Goal: Transaction & Acquisition: Purchase product/service

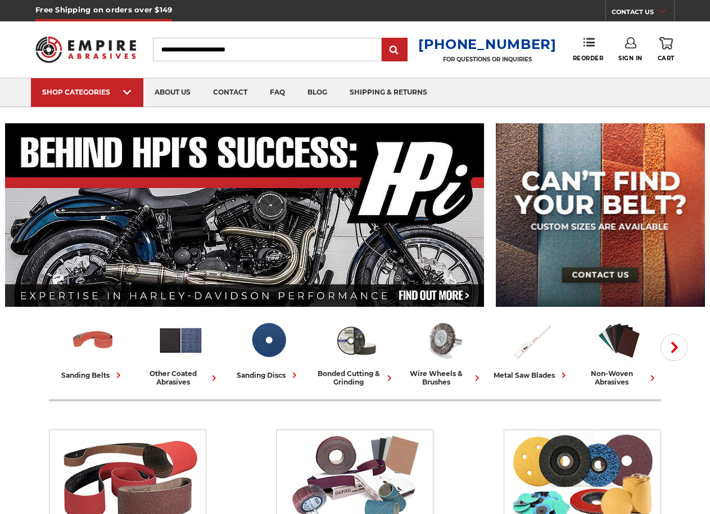
click at [202, 47] on input "Search" at bounding box center [267, 50] width 229 height 24
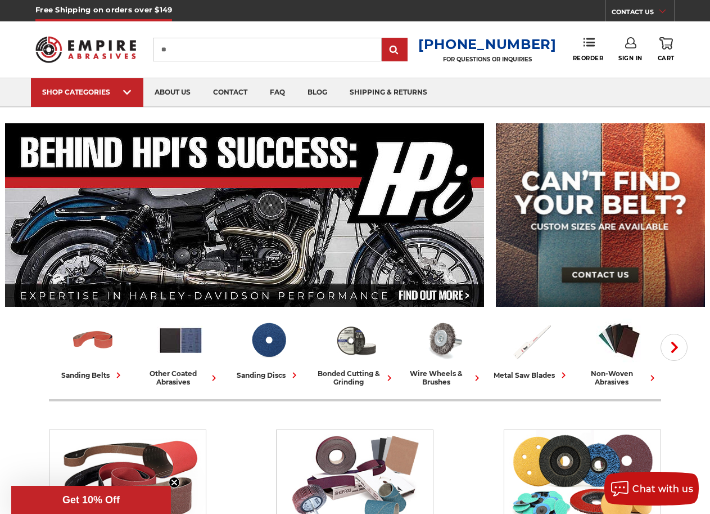
type input "*"
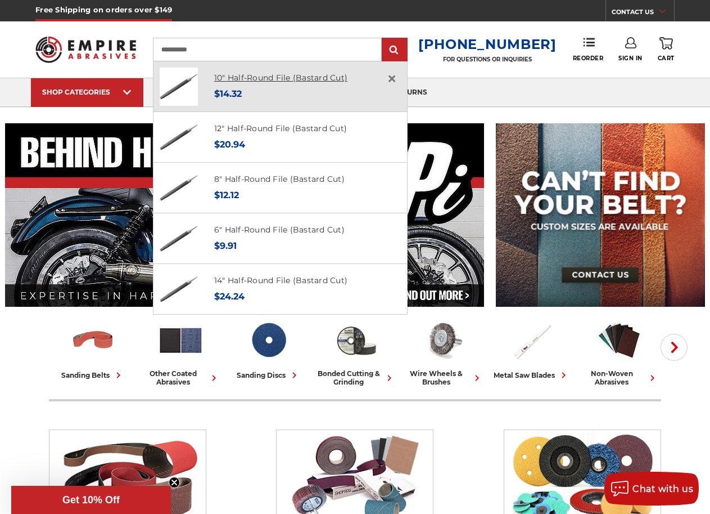
type input "**********"
click at [273, 75] on link "10" Half-Round File (Bastard Cut)" at bounding box center [280, 78] width 133 height 10
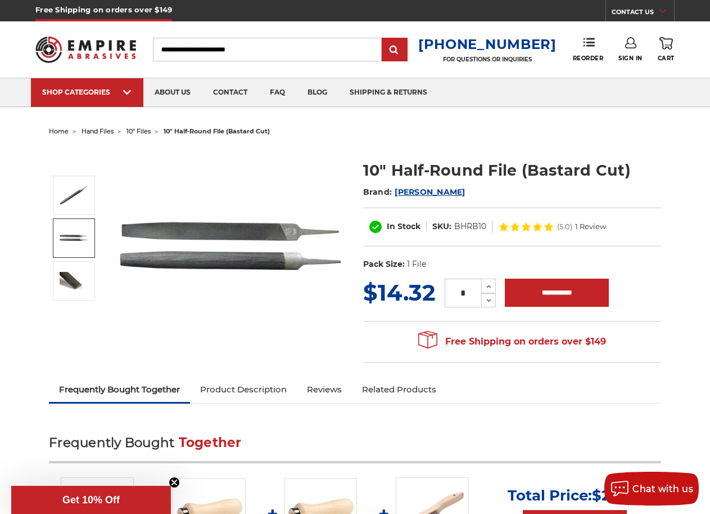
click at [241, 44] on input "Search" at bounding box center [267, 50] width 229 height 24
click at [242, 47] on input "Search" at bounding box center [267, 50] width 229 height 24
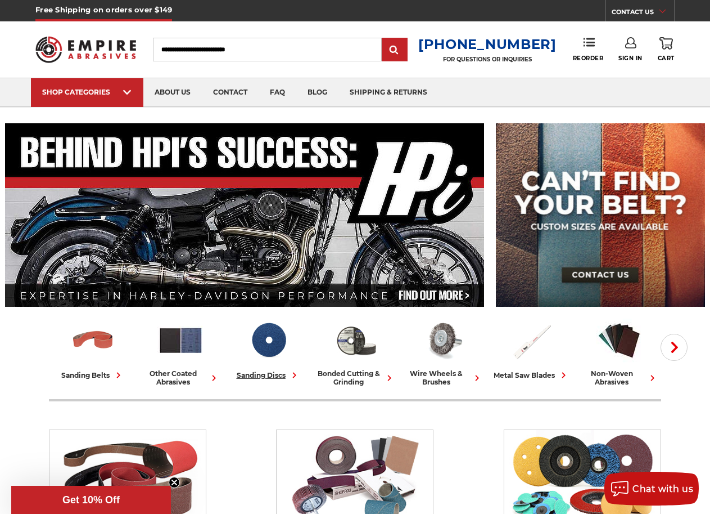
click at [268, 374] on div "sanding discs" at bounding box center [269, 375] width 64 height 12
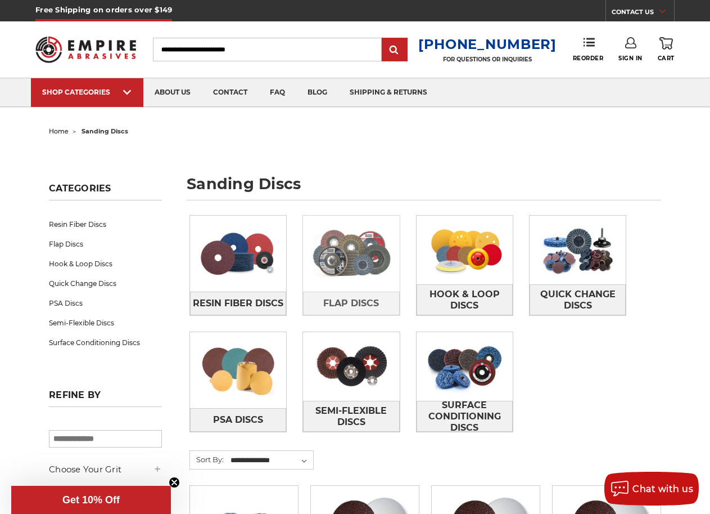
click at [339, 267] on img at bounding box center [351, 253] width 96 height 69
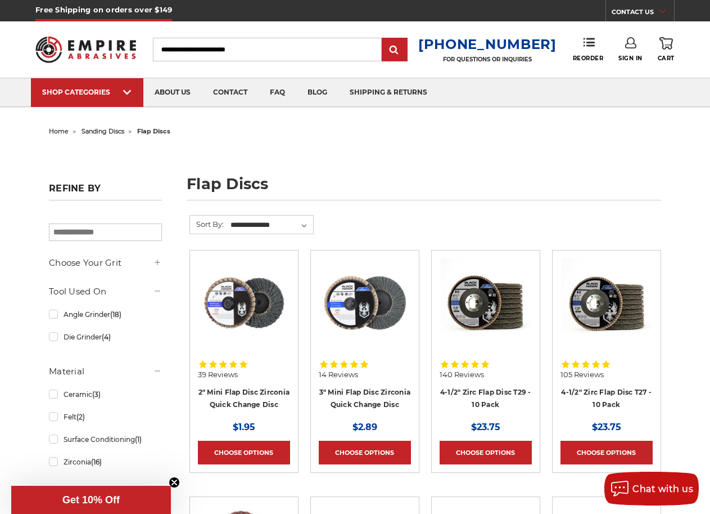
click at [235, 48] on input "Search" at bounding box center [267, 50] width 229 height 24
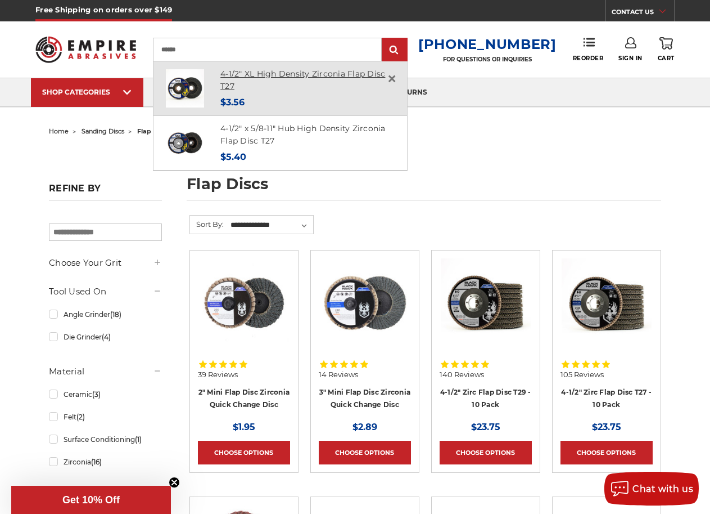
type input "******"
click at [275, 74] on link "4-1/2" XL High Density Zirconia Flap Disc T27" at bounding box center [303, 80] width 165 height 23
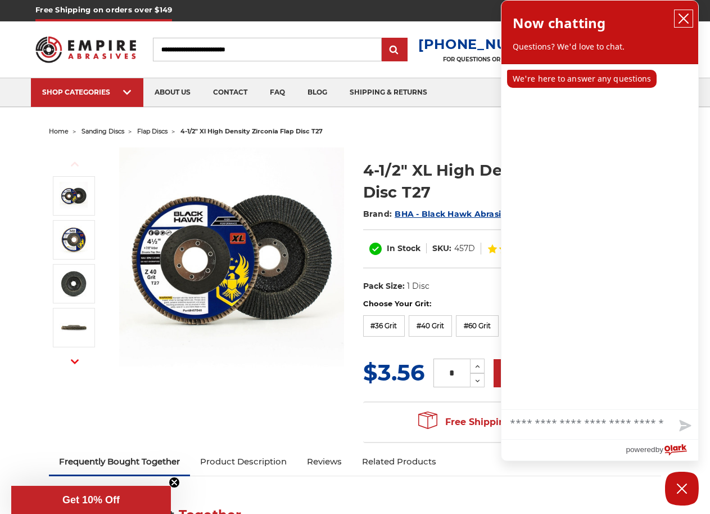
click at [689, 12] on button "close chatbox" at bounding box center [684, 18] width 18 height 17
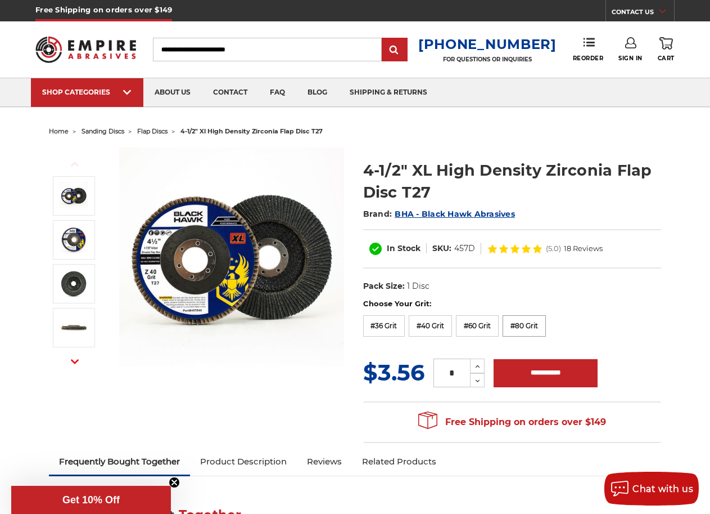
click at [527, 326] on label "#80 Grit" at bounding box center [524, 325] width 43 height 21
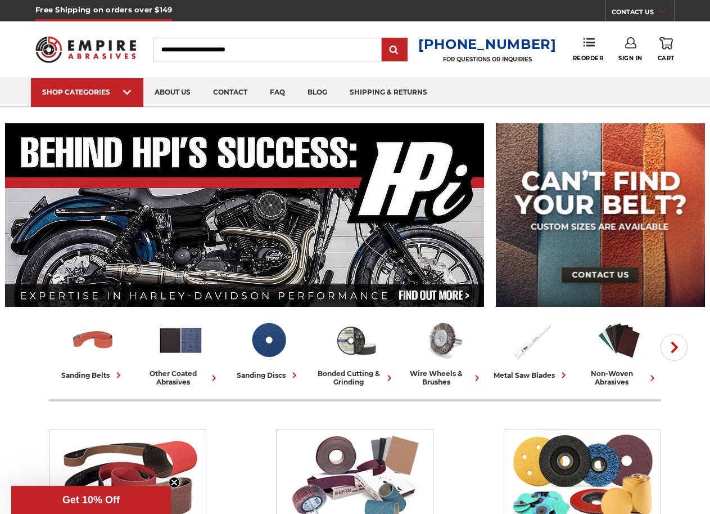
click at [222, 44] on input "Search" at bounding box center [267, 50] width 229 height 24
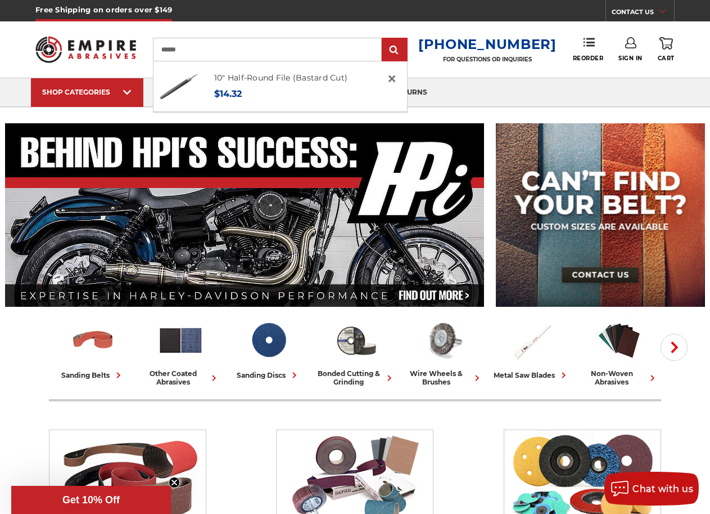
type input "******"
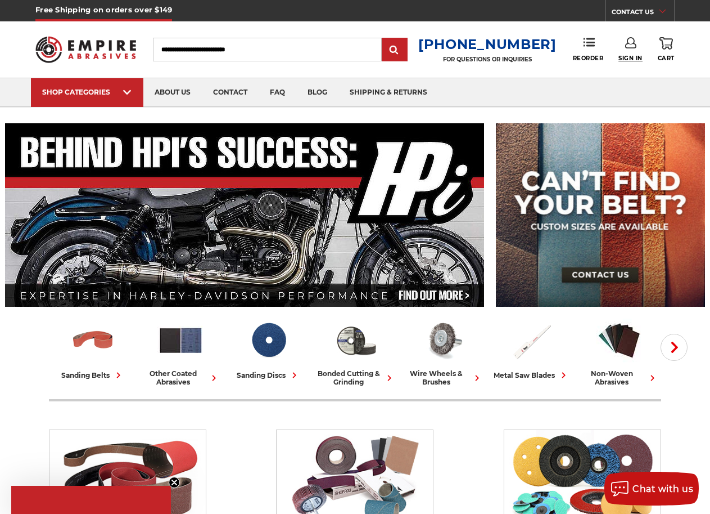
type input "**********"
click at [628, 57] on span "Sign In" at bounding box center [631, 58] width 24 height 7
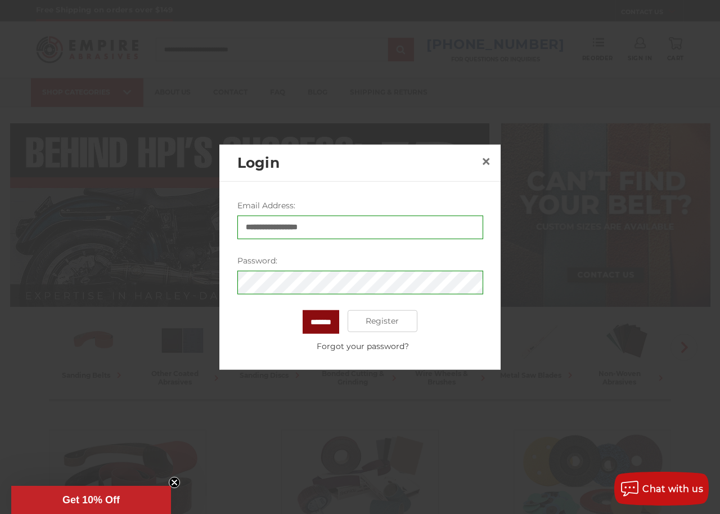
click at [315, 327] on input "*******" at bounding box center [321, 321] width 37 height 24
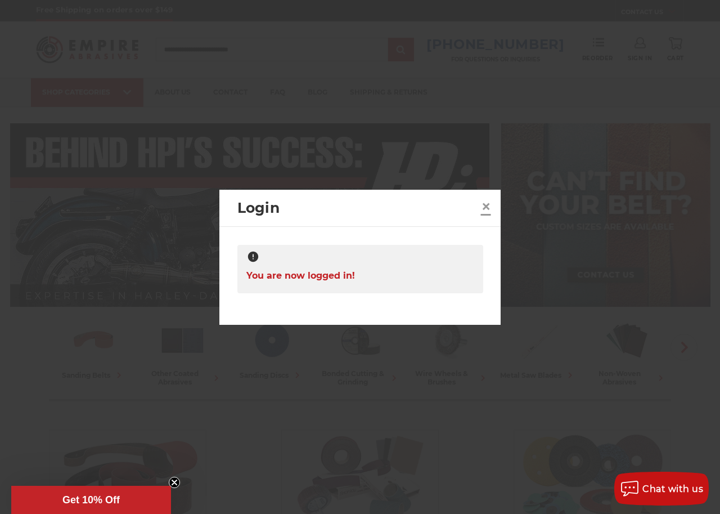
click at [484, 208] on span "×" at bounding box center [486, 206] width 10 height 22
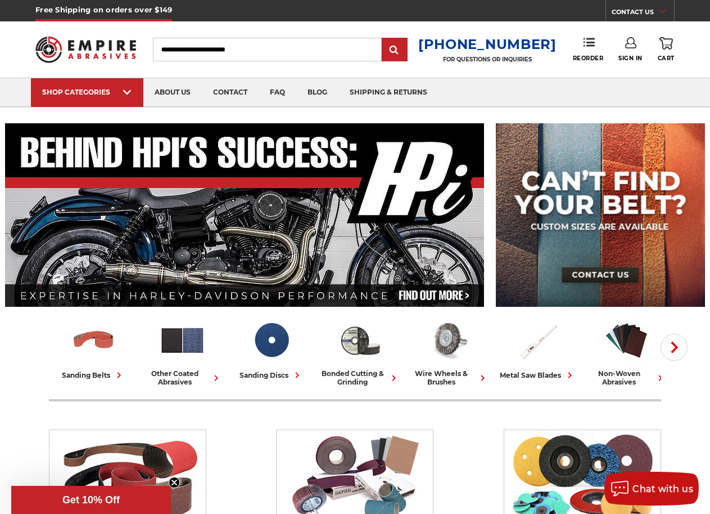
click at [200, 46] on input "Search" at bounding box center [267, 50] width 229 height 24
click at [223, 50] on input "Search" at bounding box center [267, 50] width 229 height 24
click at [3, 92] on nav "SHOP CATEGORIES sanding belts 3/8" x 13" 1/2" x 18" 1/2" x 24" 1" x 30" 1" x 42…" at bounding box center [355, 92] width 710 height 28
click at [347, 375] on div "bonded cutting & grinding" at bounding box center [360, 377] width 80 height 17
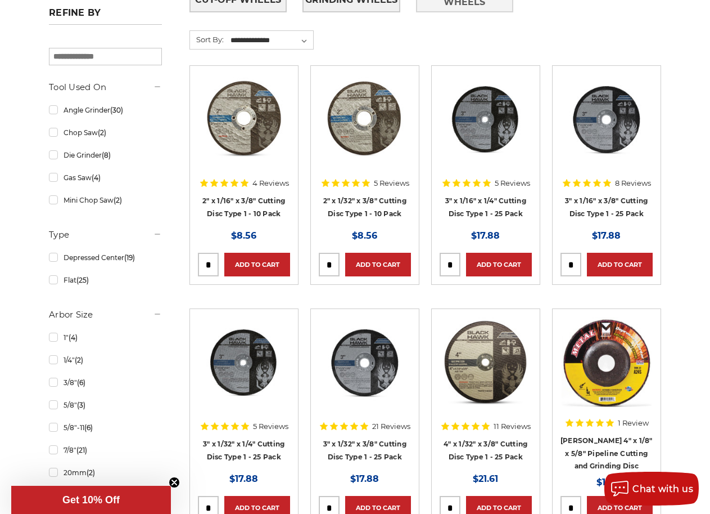
scroll to position [308, 0]
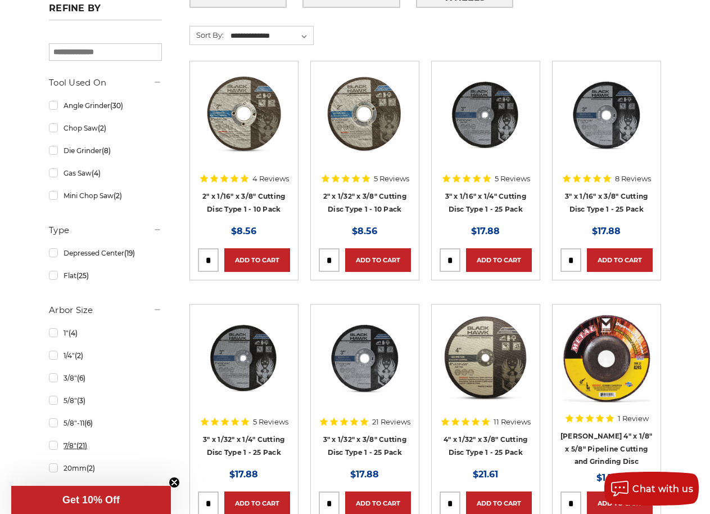
click at [55, 445] on link "7/8" (21)" at bounding box center [105, 445] width 113 height 20
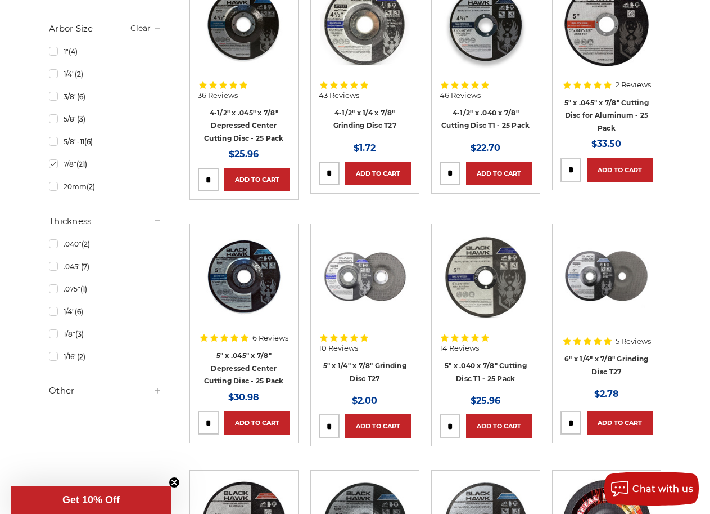
scroll to position [539, 0]
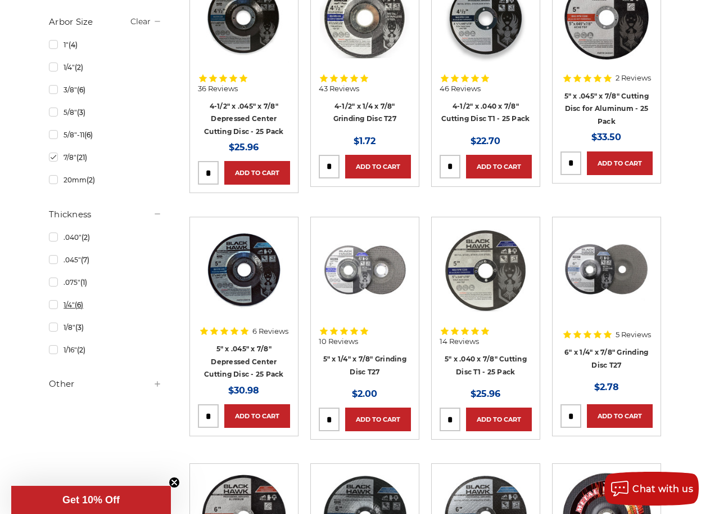
click at [56, 305] on link "1/4" (6)" at bounding box center [105, 305] width 113 height 20
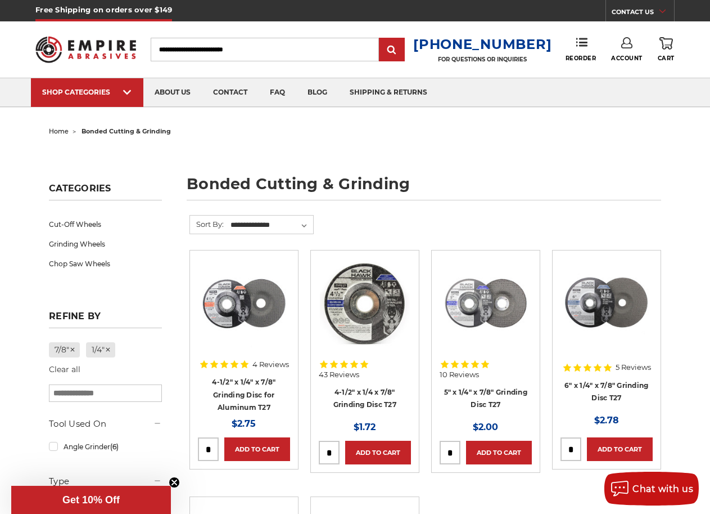
click at [358, 330] on img at bounding box center [365, 303] width 90 height 90
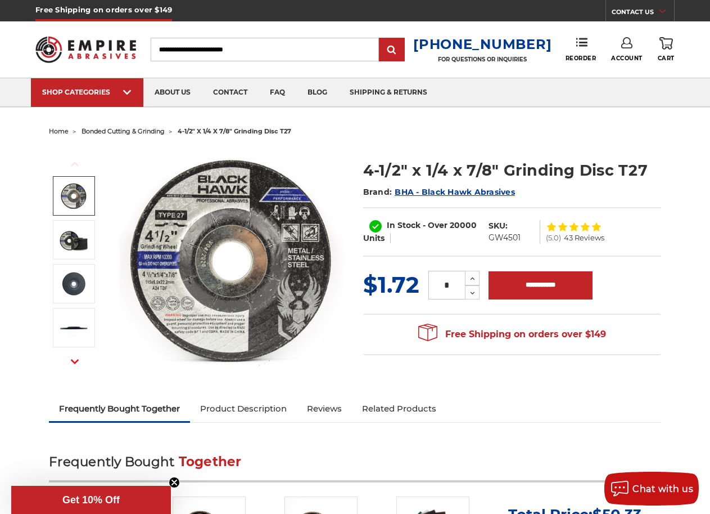
click at [86, 190] on img at bounding box center [74, 196] width 28 height 28
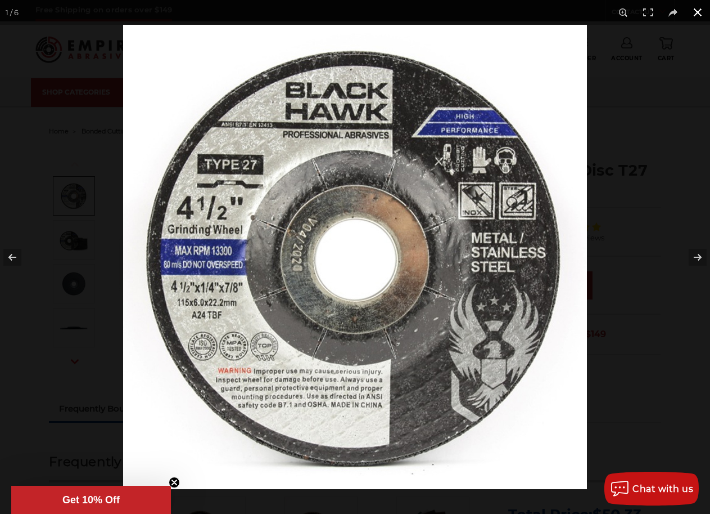
click at [697, 11] on button at bounding box center [698, 12] width 25 height 25
